Goal: Book appointment/travel/reservation

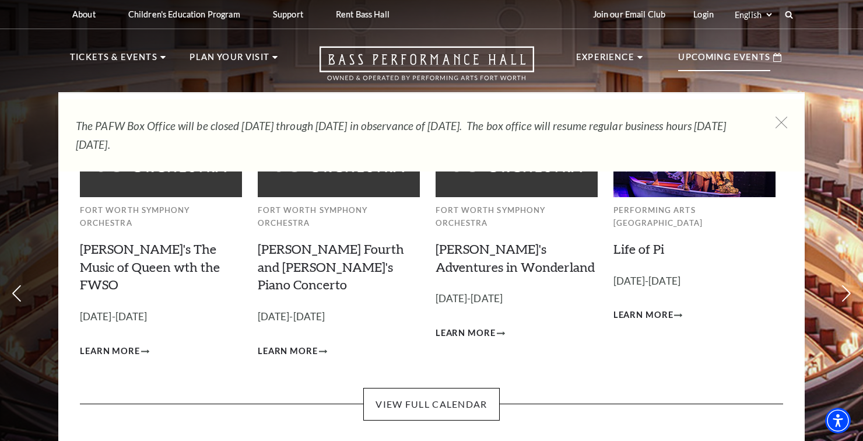
click at [678, 61] on div "Upcoming Events" at bounding box center [730, 57] width 127 height 33
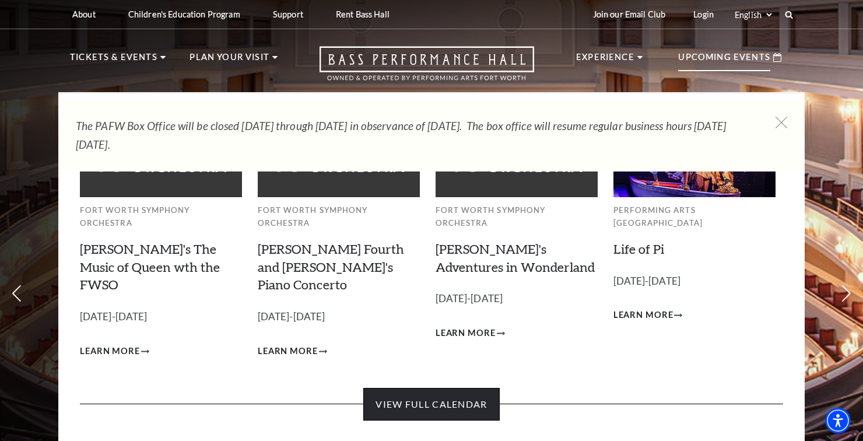
click at [407, 388] on link "View Full Calendar" at bounding box center [431, 404] width 136 height 33
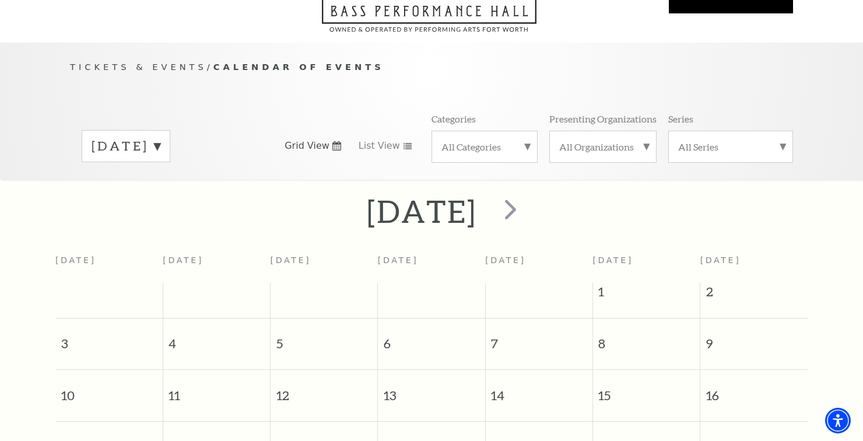
scroll to position [76, 0]
click at [527, 191] on span "next" at bounding box center [510, 207] width 33 height 33
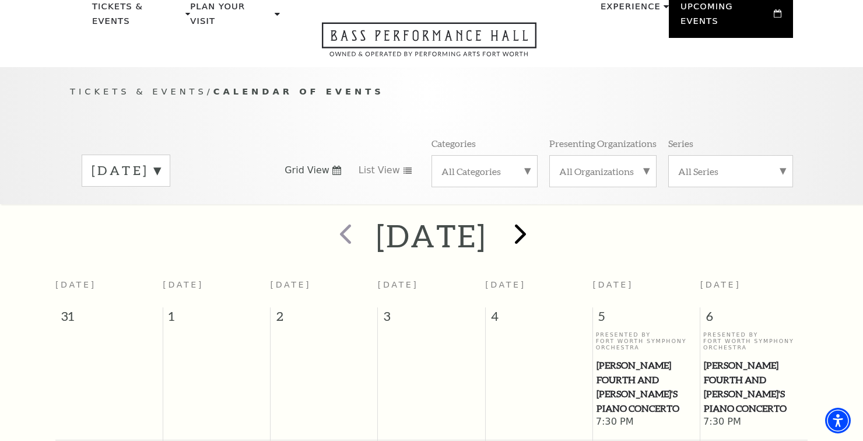
scroll to position [0, 0]
